Goal: Go to known website: Go to known website

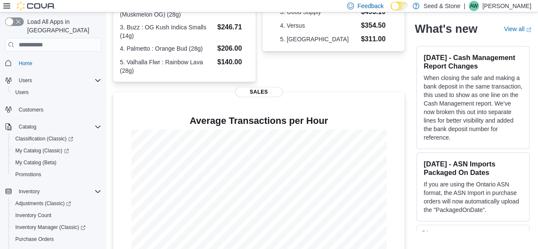
scroll to position [258, 0]
